Goal: Task Accomplishment & Management: Use online tool/utility

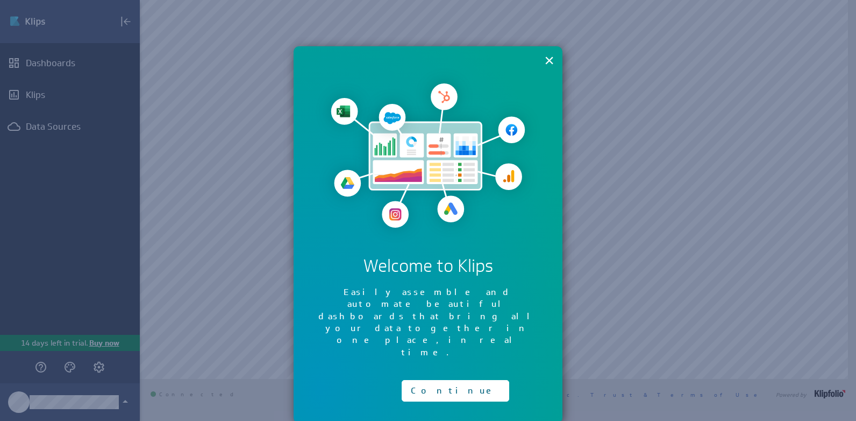
click at [557, 65] on div "× Welcome to Klips Easily assemble and automate beautiful dashboards that bring…" at bounding box center [428, 234] width 269 height 377
click at [551, 65] on button "×" at bounding box center [549, 60] width 10 height 22
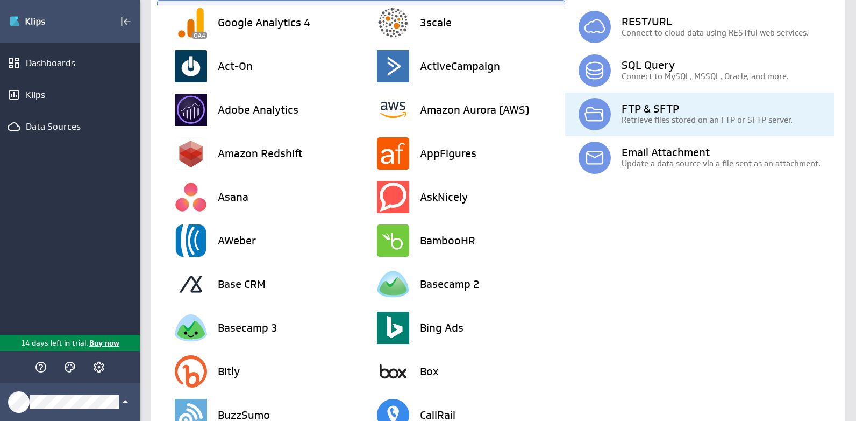
scroll to position [58, 0]
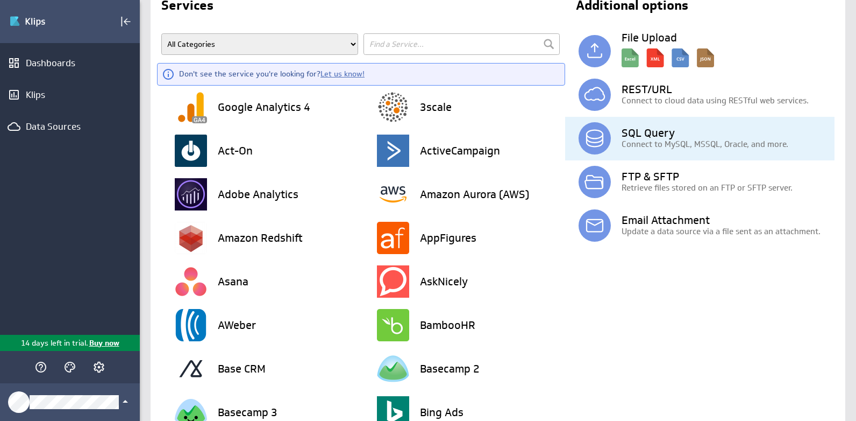
click at [643, 151] on div "SQL Query Connect to MySQL, MSSQL, Oracle, and more." at bounding box center [707, 139] width 256 height 44
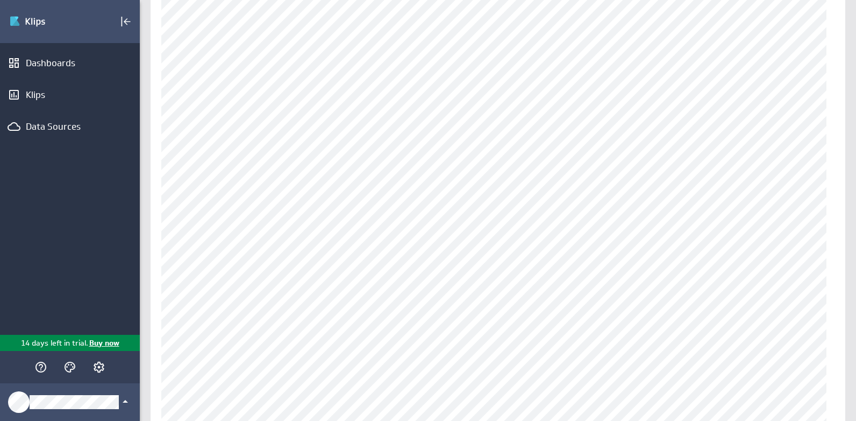
scroll to position [118, 0]
